Goal: Task Accomplishment & Management: Manage account settings

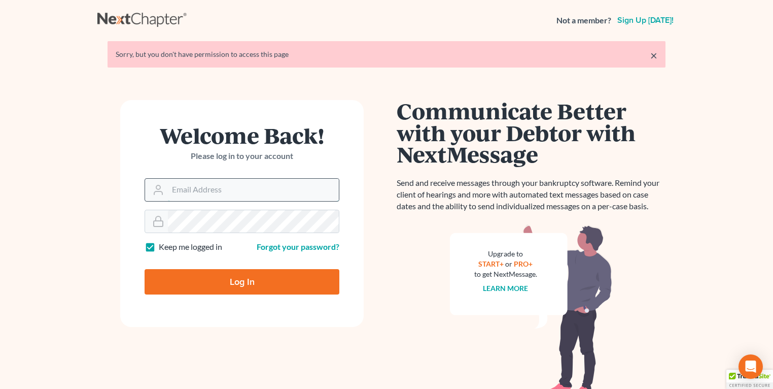
type input "[EMAIL_ADDRESS][DOMAIN_NAME]"
click at [197, 191] on input "[EMAIL_ADDRESS][DOMAIN_NAME]" at bounding box center [253, 190] width 171 height 22
click at [43, 239] on main "× Sorry, but you don't have permission to access this page Welcome Back! Please…" at bounding box center [386, 221] width 773 height 361
click at [223, 286] on input "Log In" at bounding box center [242, 281] width 195 height 25
type input "Thinking..."
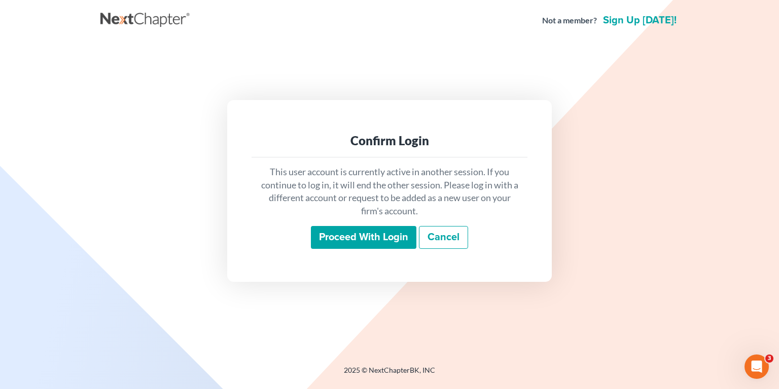
click at [337, 232] on input "Proceed with login" at bounding box center [364, 237] width 106 height 23
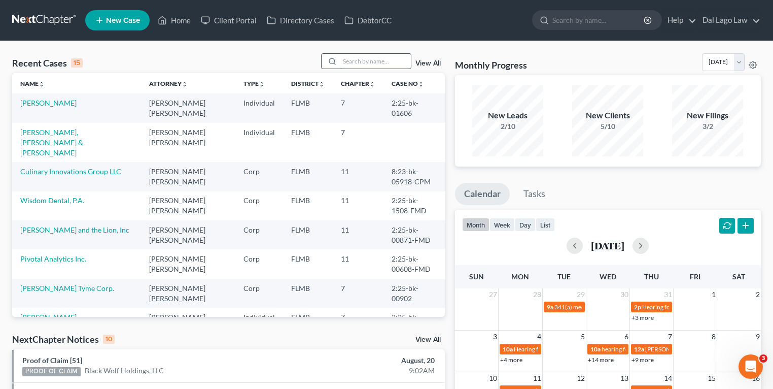
click at [353, 65] on input "search" at bounding box center [375, 61] width 71 height 15
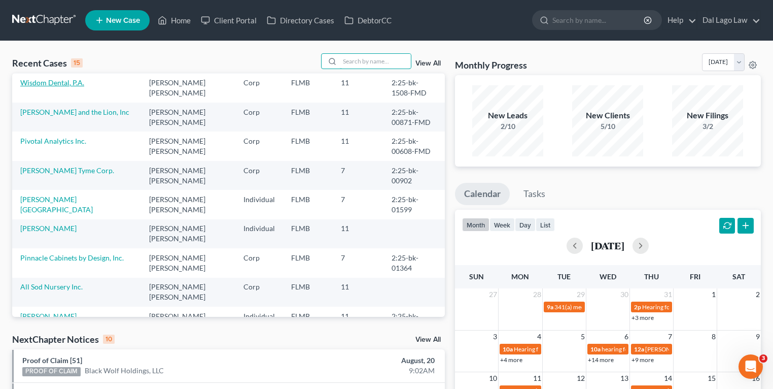
scroll to position [41, 0]
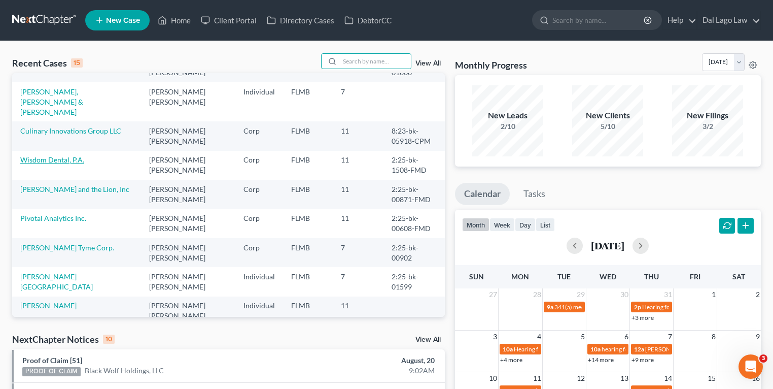
click at [63, 155] on link "Wisdom Dental, P.A." at bounding box center [52, 159] width 64 height 9
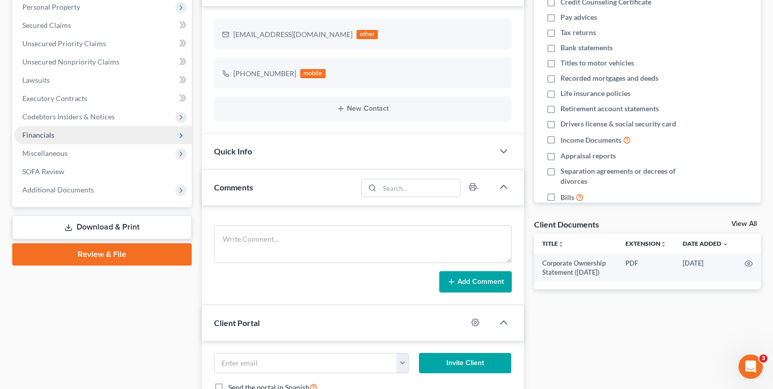
scroll to position [400, 0]
click at [73, 132] on span "Financials" at bounding box center [103, 135] width 178 height 18
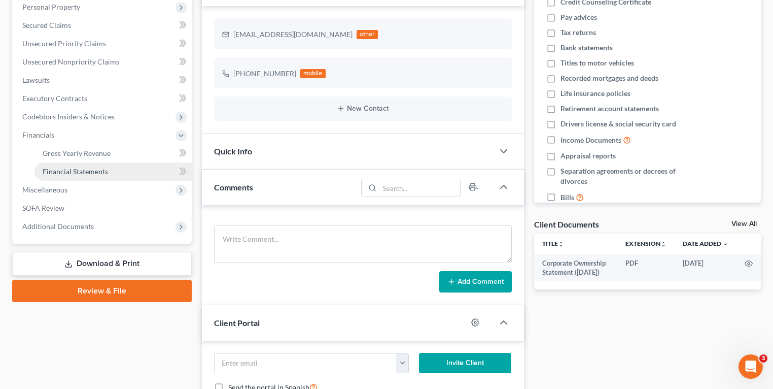
click at [82, 170] on span "Financial Statements" at bounding box center [75, 171] width 65 height 9
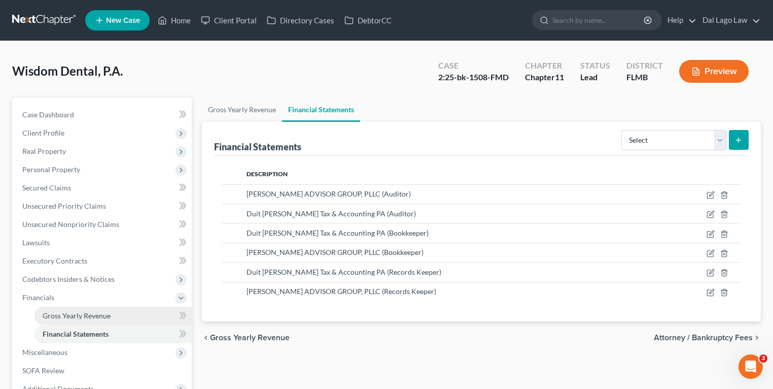
click at [79, 315] on span "Gross Yearly Revenue" at bounding box center [77, 315] width 68 height 9
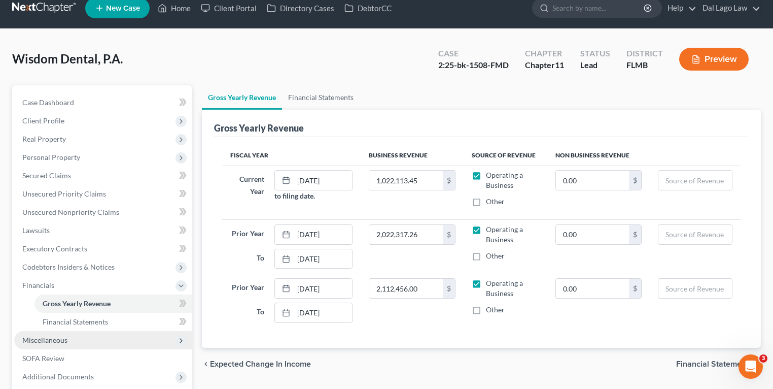
scroll to position [81, 0]
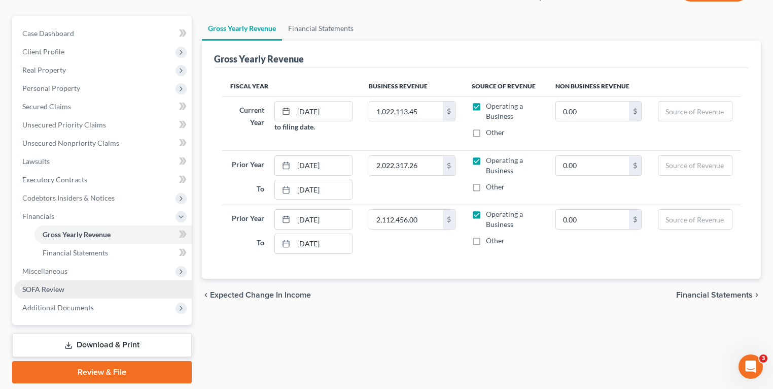
click at [72, 284] on link "SOFA Review" at bounding box center [103, 289] width 178 height 18
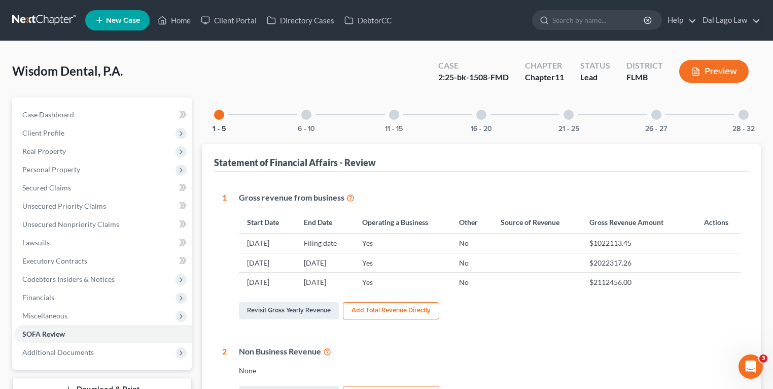
drag, startPoint x: 51, startPoint y: 317, endPoint x: 69, endPoint y: 329, distance: 21.9
click at [51, 317] on span "Miscellaneous" at bounding box center [44, 315] width 45 height 9
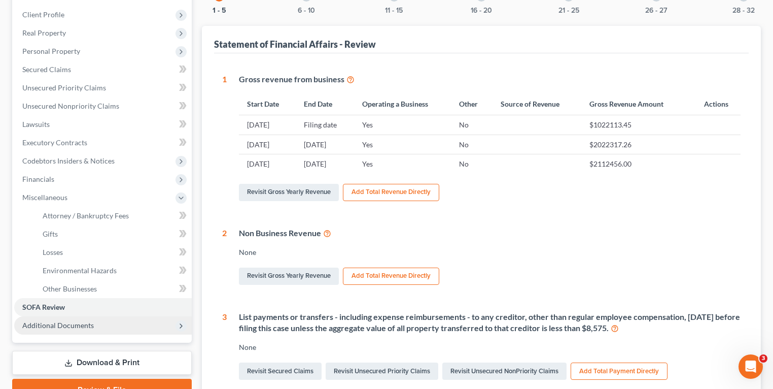
scroll to position [122, 0]
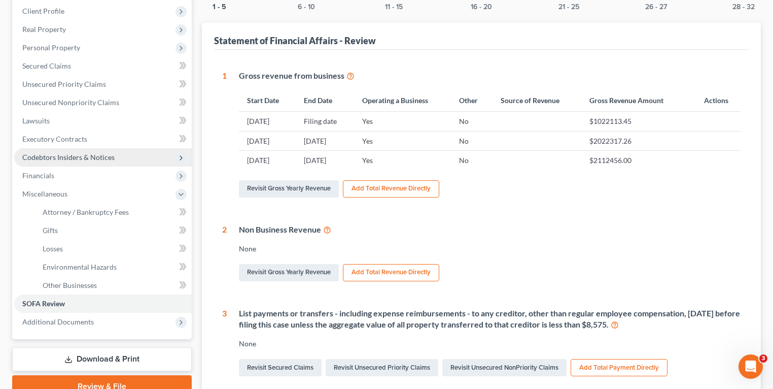
click at [106, 151] on span "Codebtors Insiders & Notices" at bounding box center [103, 157] width 178 height 18
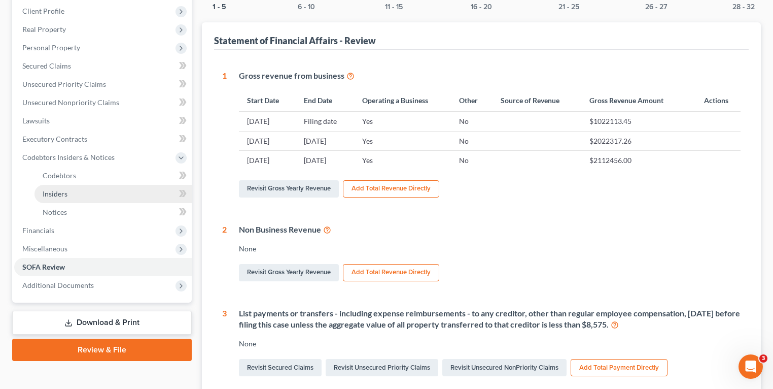
click at [86, 195] on link "Insiders" at bounding box center [112, 194] width 157 height 18
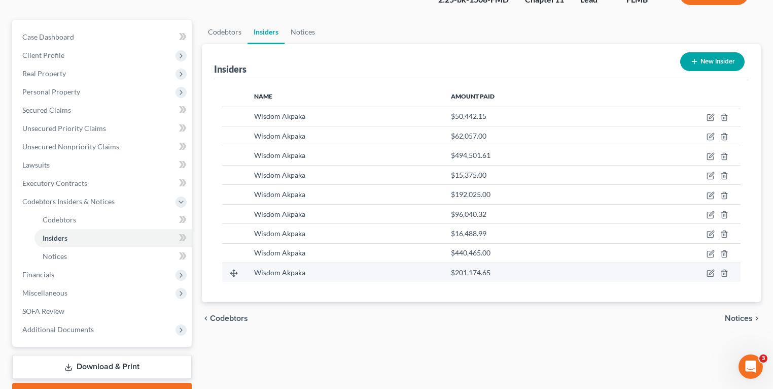
scroll to position [81, 0]
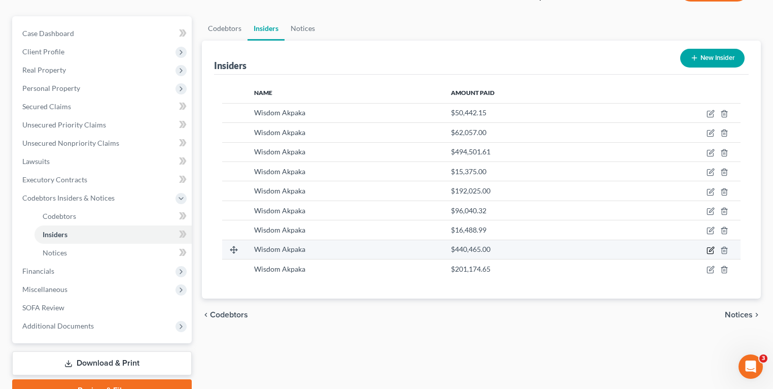
click at [710, 248] on icon "button" at bounding box center [711, 250] width 8 height 8
select select "9"
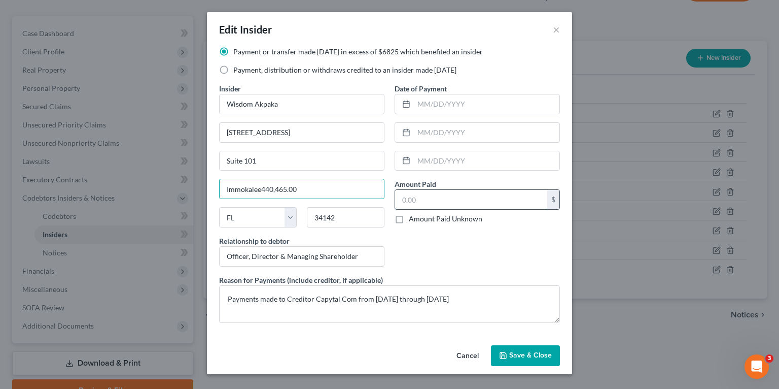
type input "Immokalee"
type input "224,000"
click at [471, 249] on div "Date of Payment Amount Paid 224,000.00 $ Amount Paid Unknown Balance Undetermin…" at bounding box center [478, 178] width 176 height 191
click at [459, 353] on button "Cancel" at bounding box center [467, 356] width 39 height 20
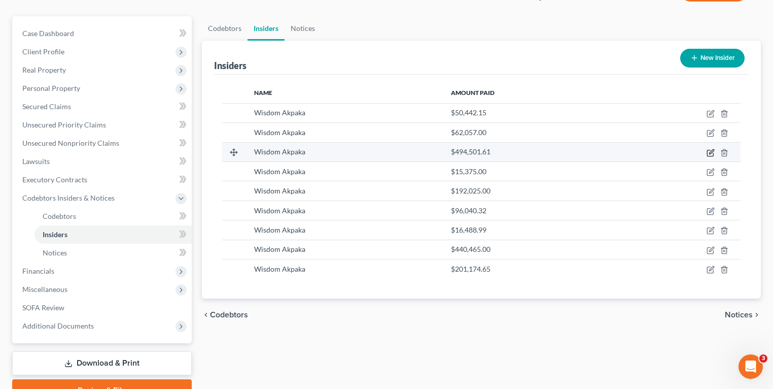
click at [707, 151] on icon "button" at bounding box center [711, 153] width 8 height 8
select select "9"
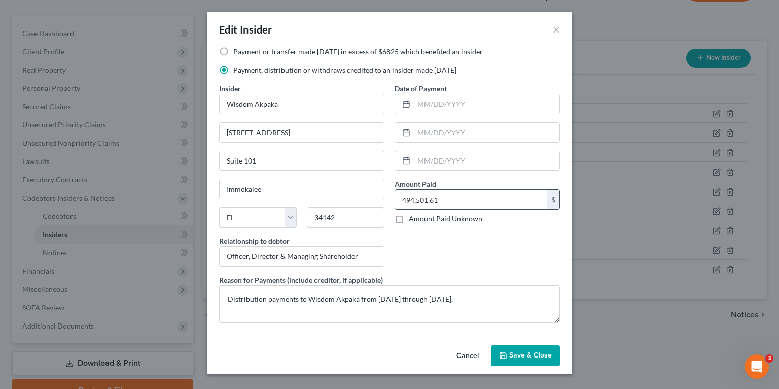
click at [459, 202] on input "494,501.61" at bounding box center [471, 199] width 152 height 19
type input "224,000"
click at [526, 354] on span "Save & Close" at bounding box center [530, 355] width 43 height 9
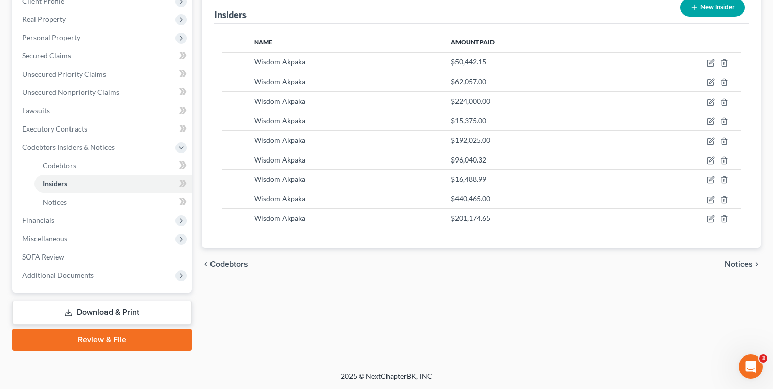
click at [116, 314] on link "Download & Print" at bounding box center [102, 312] width 180 height 24
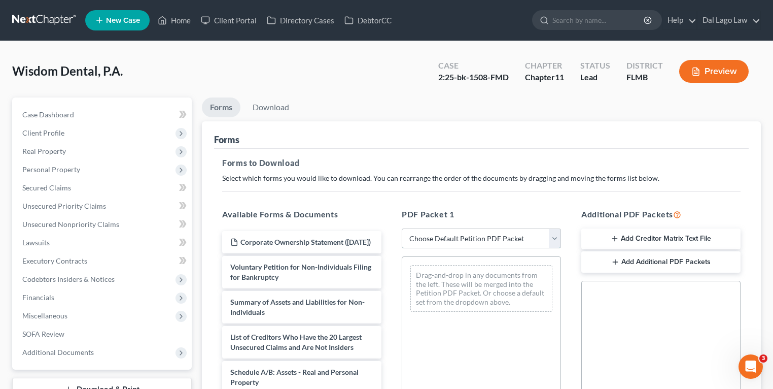
click at [462, 233] on select "Choose Default Petition PDF Packet Complete Bankruptcy Petition (all forms and …" at bounding box center [481, 238] width 159 height 20
select select "4"
click at [402, 228] on select "Choose Default Petition PDF Packet Complete Bankruptcy Petition (all forms and …" at bounding box center [481, 238] width 159 height 20
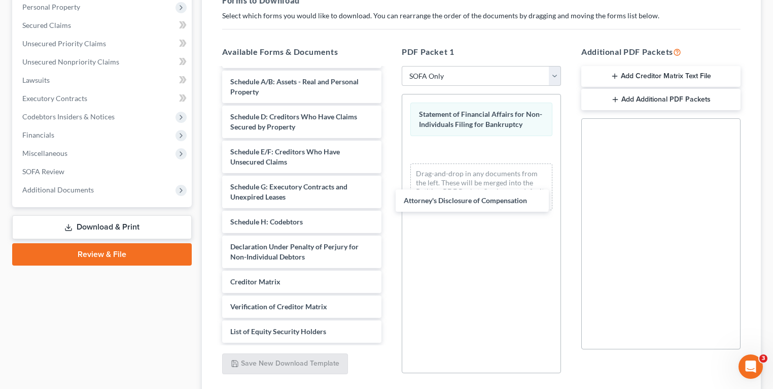
scroll to position [138, 0]
drag, startPoint x: 286, startPoint y: 314, endPoint x: 460, endPoint y: 211, distance: 202.6
click at [390, 207] on div "Attorney's Disclosure of Compensation Corporate Ownership Statement (08/01/2025…" at bounding box center [302, 142] width 176 height 402
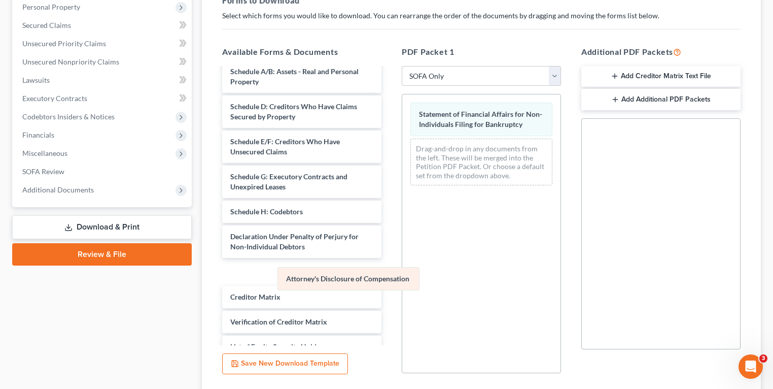
scroll to position [162, 0]
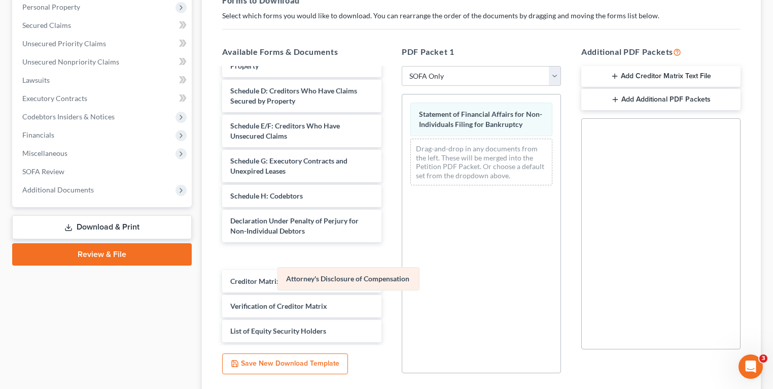
drag, startPoint x: 479, startPoint y: 143, endPoint x: 293, endPoint y: 310, distance: 250.7
click at [402, 193] on div "Attorney's Disclosure of Compensation Statement of Financial Affairs for Non-In…" at bounding box center [481, 143] width 158 height 99
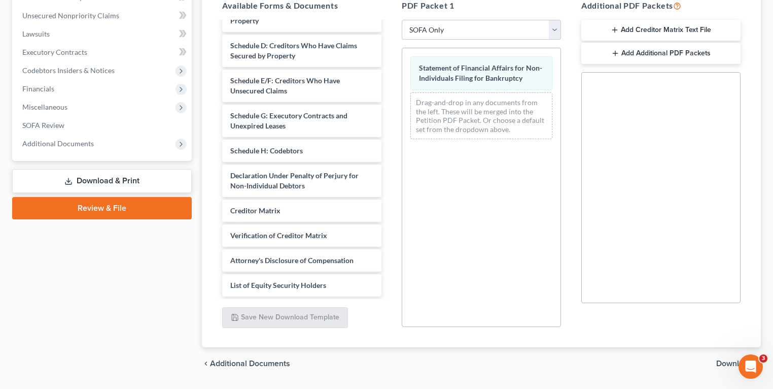
scroll to position [237, 0]
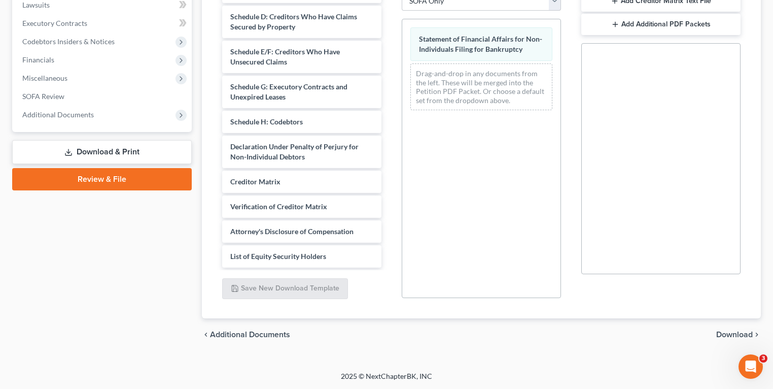
click at [726, 331] on span "Download" at bounding box center [734, 334] width 37 height 8
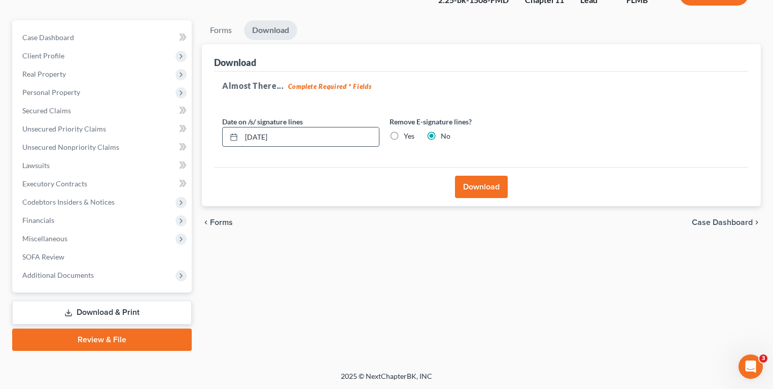
click at [294, 135] on input "08/20/2025" at bounding box center [309, 136] width 137 height 19
click at [496, 189] on button "Download" at bounding box center [481, 187] width 53 height 22
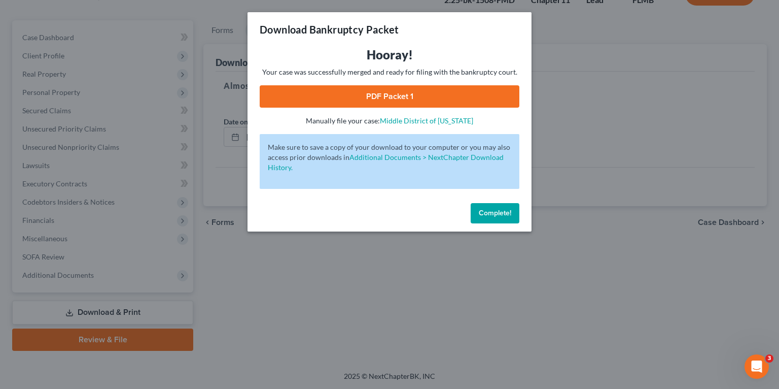
click at [384, 92] on link "PDF Packet 1" at bounding box center [390, 96] width 260 height 22
